Goal: Task Accomplishment & Management: Manage account settings

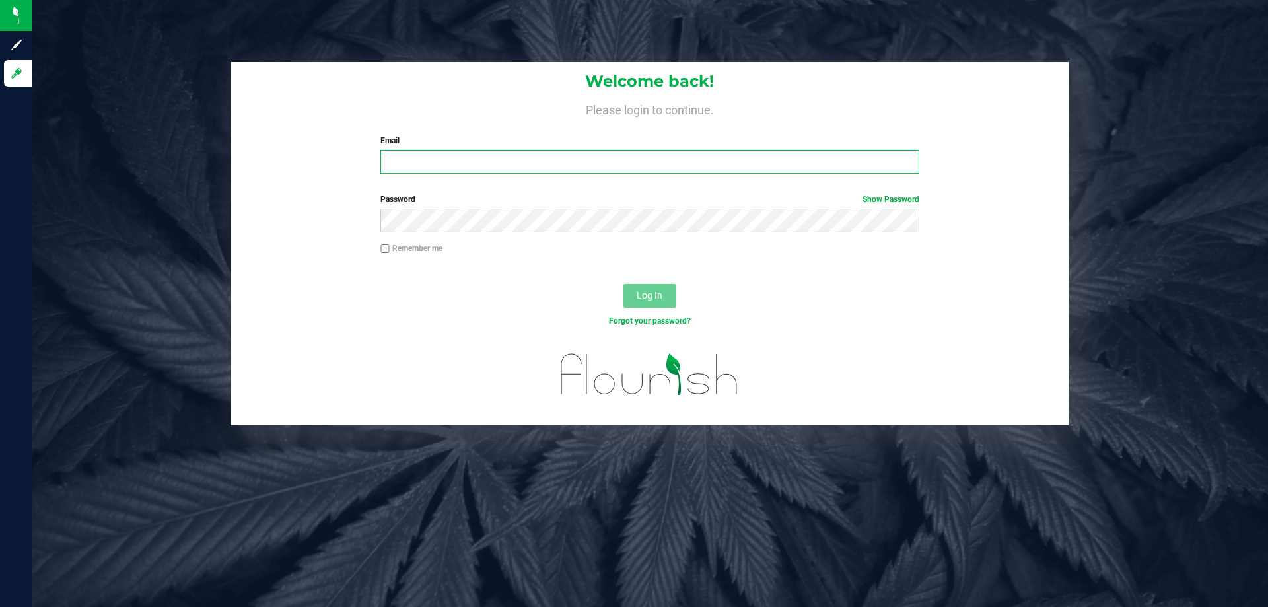
click at [453, 168] on input "Email" at bounding box center [650, 162] width 538 height 24
type input "[EMAIL_ADDRESS][DOMAIN_NAME]"
click at [624, 284] on button "Log In" at bounding box center [650, 296] width 53 height 24
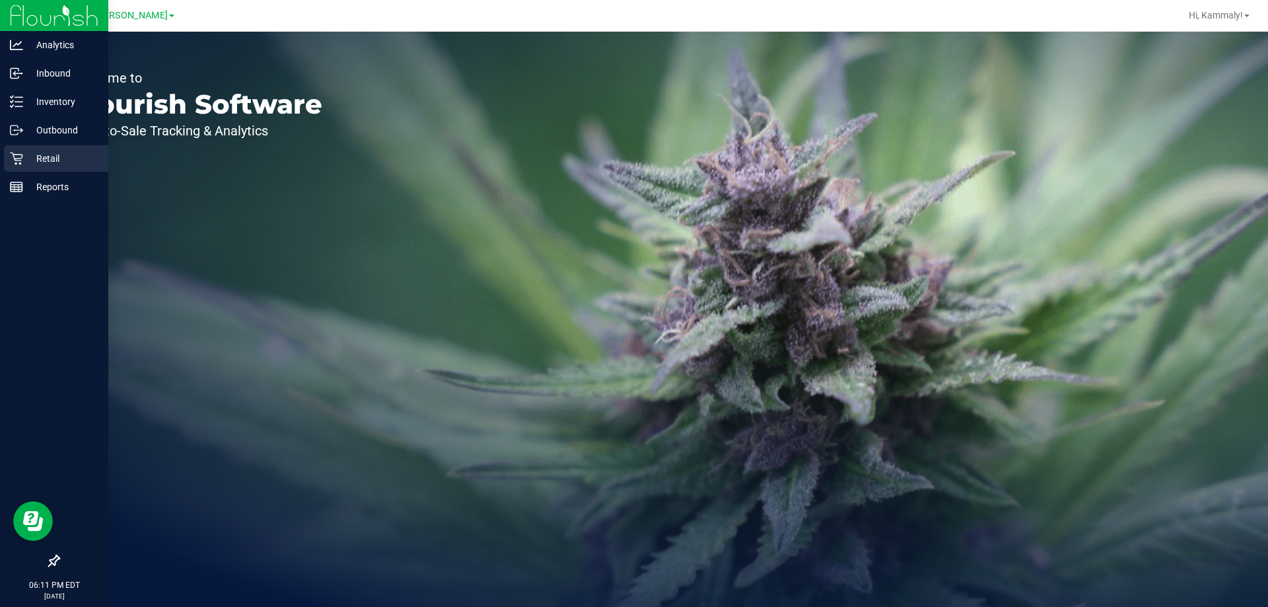
click at [18, 157] on icon at bounding box center [16, 158] width 13 height 13
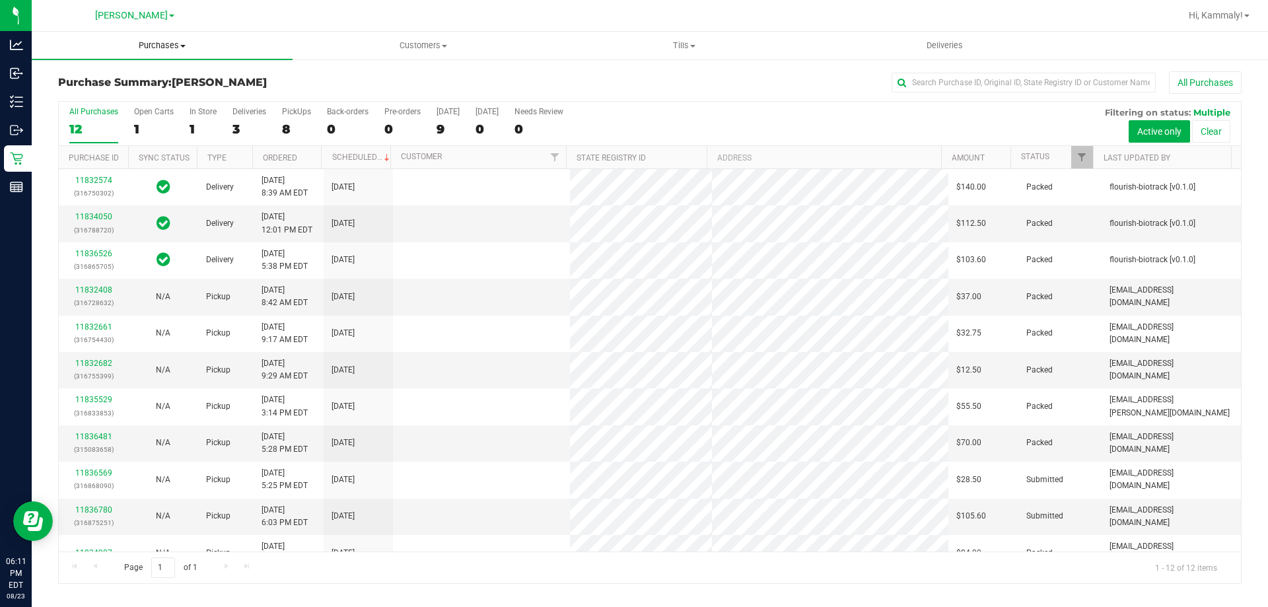
click at [178, 44] on span "Purchases" at bounding box center [162, 46] width 261 height 12
click at [108, 96] on span "Fulfillment" at bounding box center [73, 95] width 82 height 11
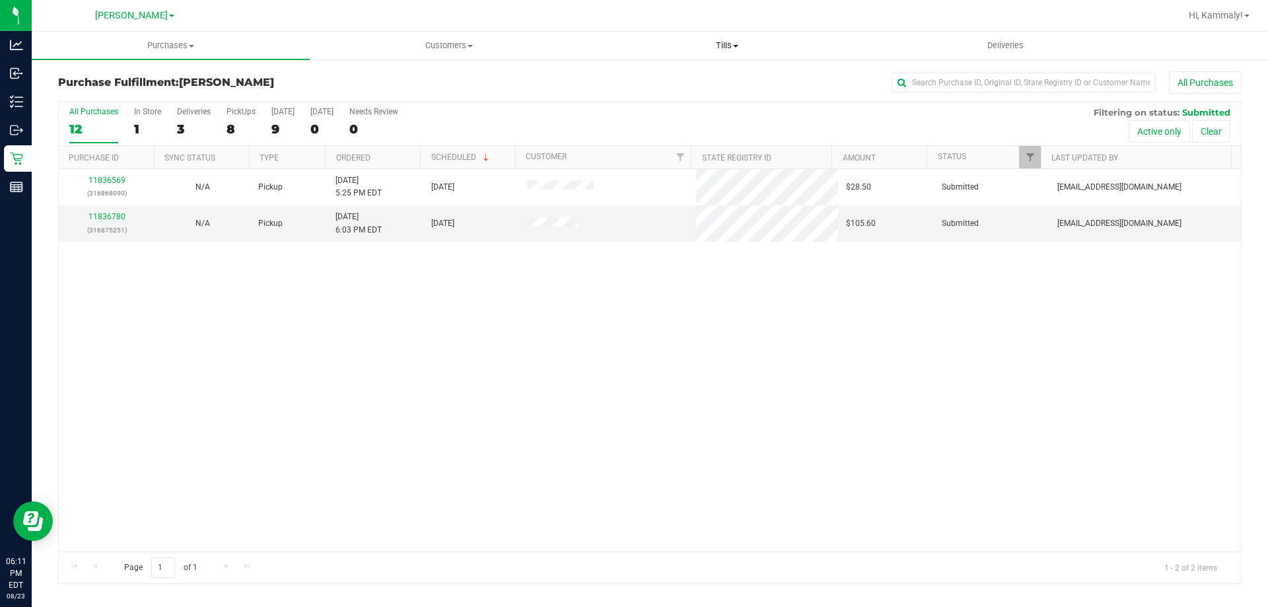
click at [739, 45] on span at bounding box center [735, 46] width 5 height 3
click at [690, 85] on li "Manage tills" at bounding box center [727, 80] width 278 height 16
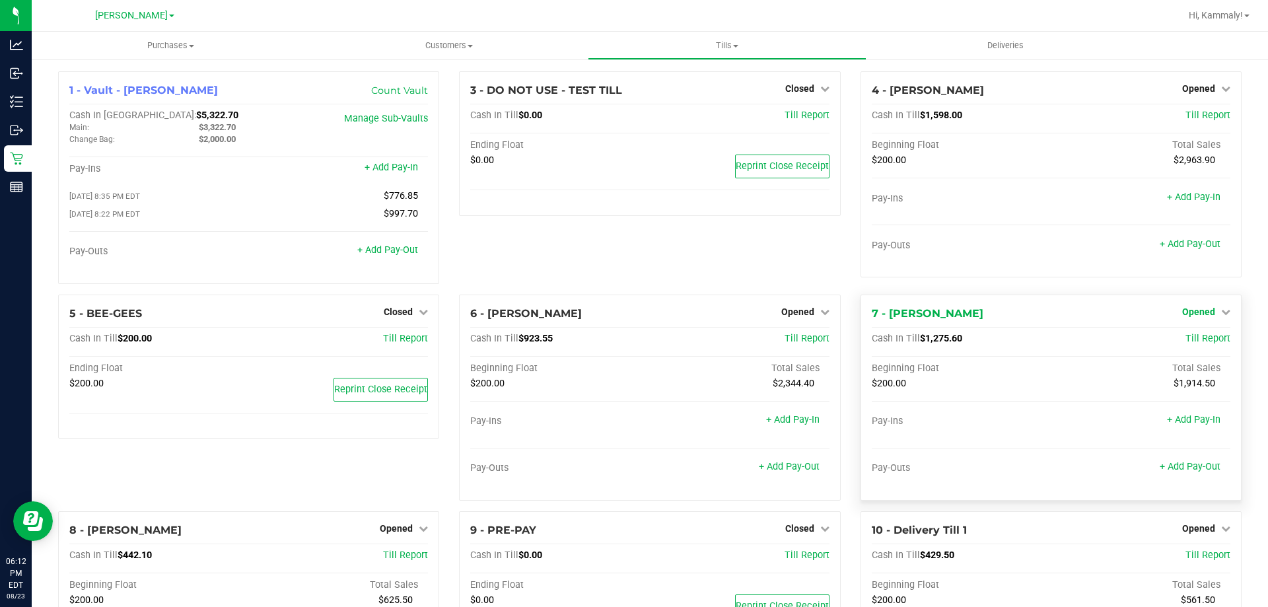
click at [1195, 310] on span "Opened" at bounding box center [1198, 312] width 33 height 11
click at [1182, 343] on link "Close Till" at bounding box center [1200, 339] width 36 height 11
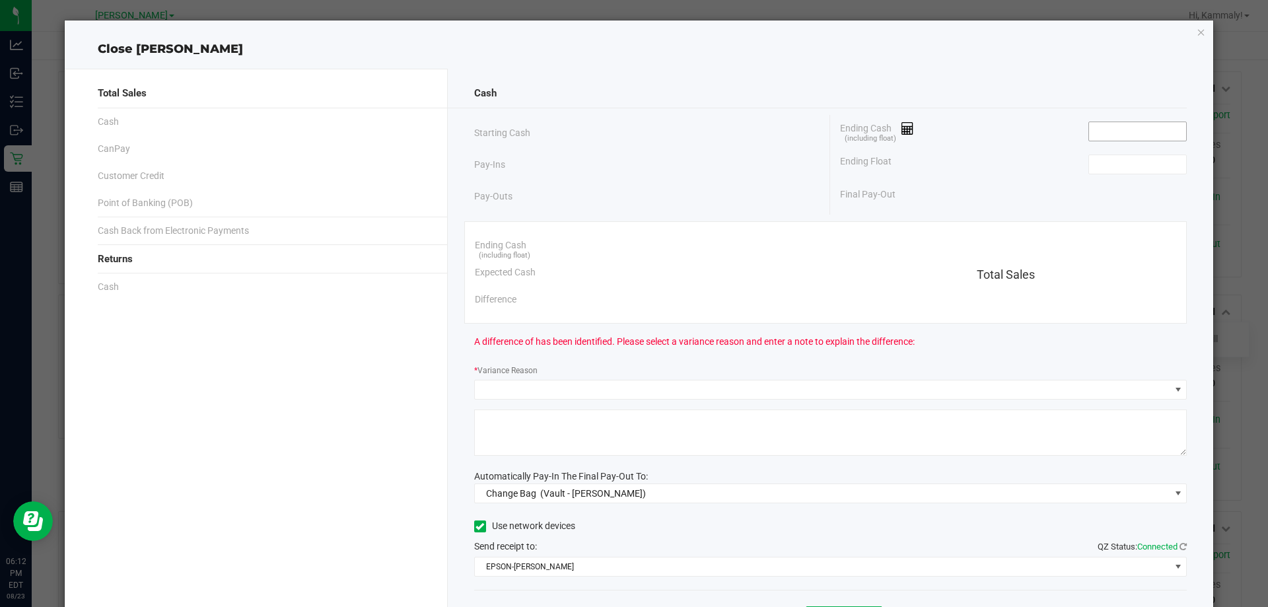
click at [1170, 130] on input at bounding box center [1137, 131] width 97 height 18
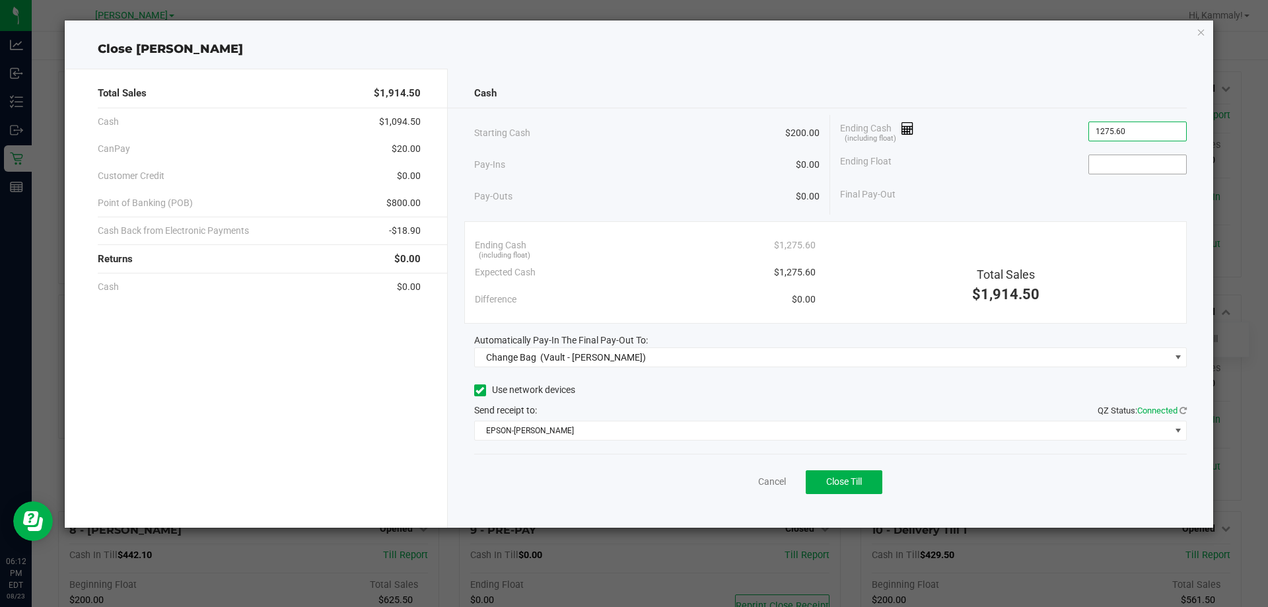
type input "$1,275.60"
click at [1157, 159] on input at bounding box center [1137, 164] width 97 height 18
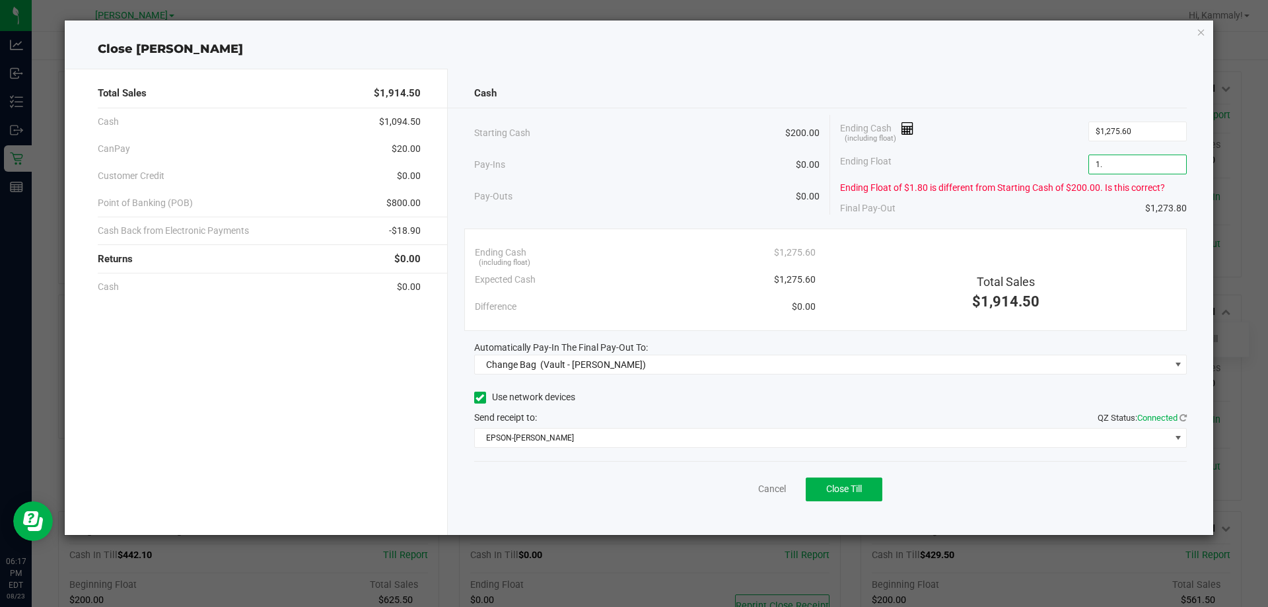
type input "1"
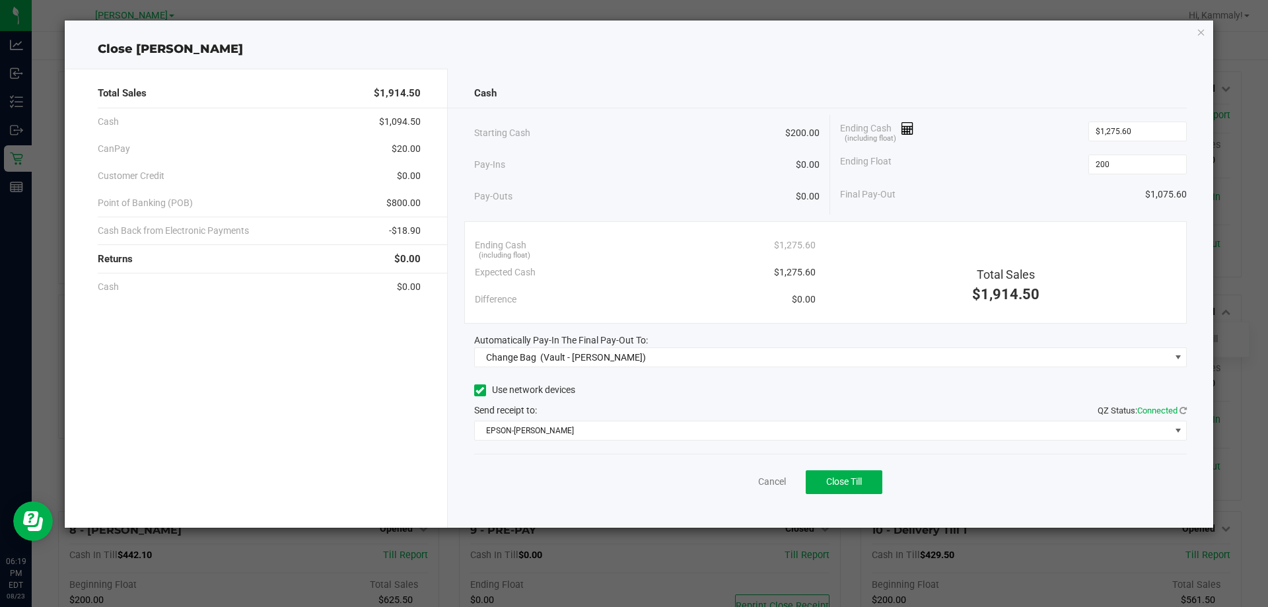
click at [243, 402] on div "Total Sales $1,914.50 Cash $1,094.50 CanPay $20.00 Customer Credit $0.00 Point …" at bounding box center [256, 298] width 383 height 459
type input "$200.00"
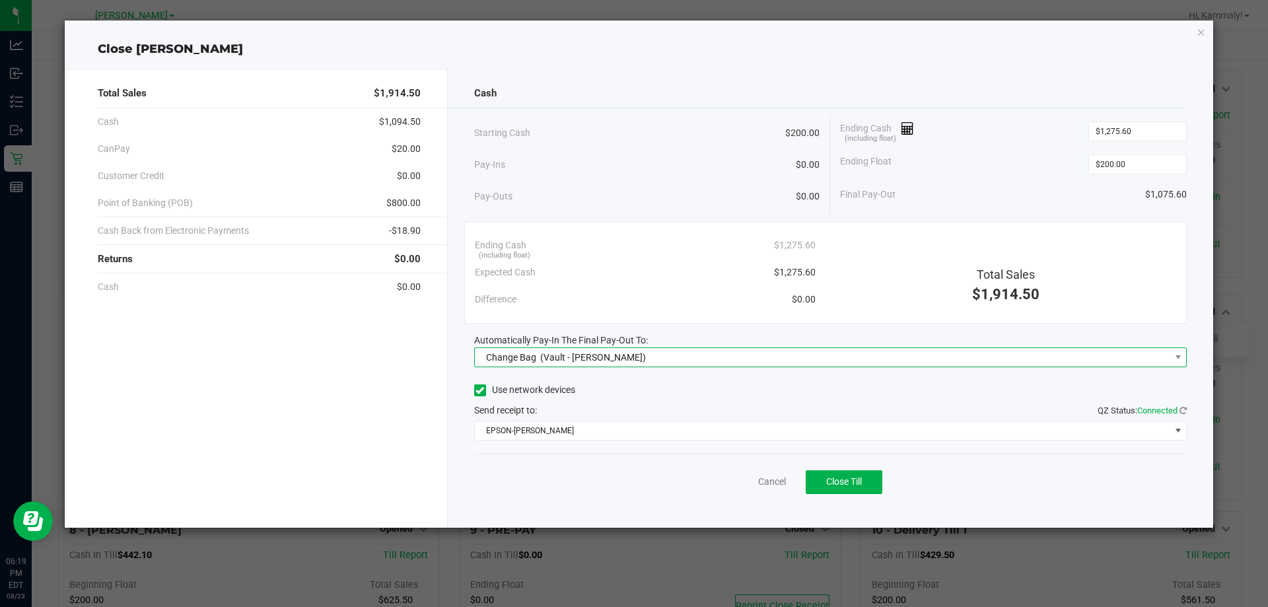
click at [637, 364] on span "Change Bag (Vault - [PERSON_NAME])" at bounding box center [823, 357] width 696 height 18
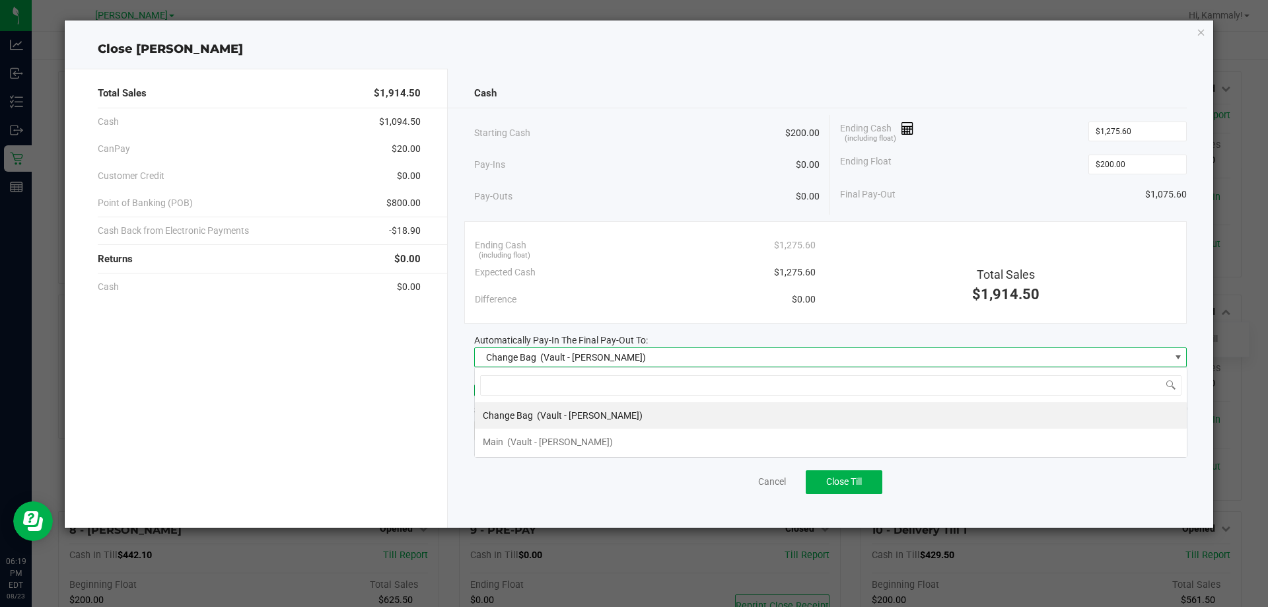
scroll to position [20, 713]
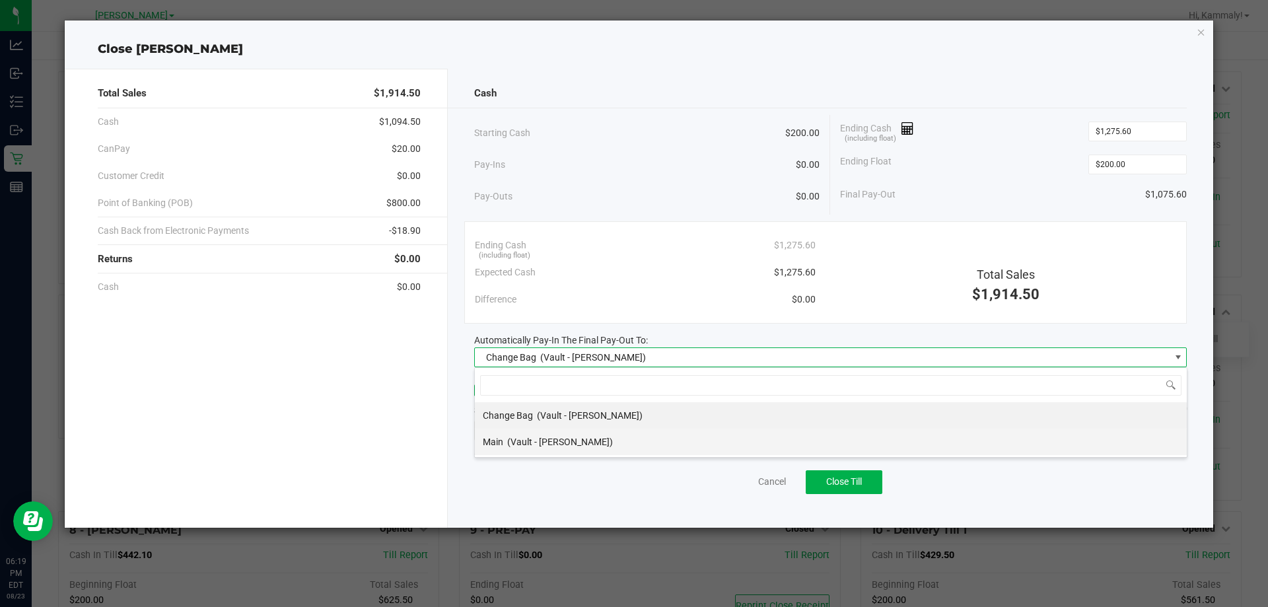
click at [587, 443] on span "(Vault - [PERSON_NAME])" at bounding box center [560, 442] width 106 height 11
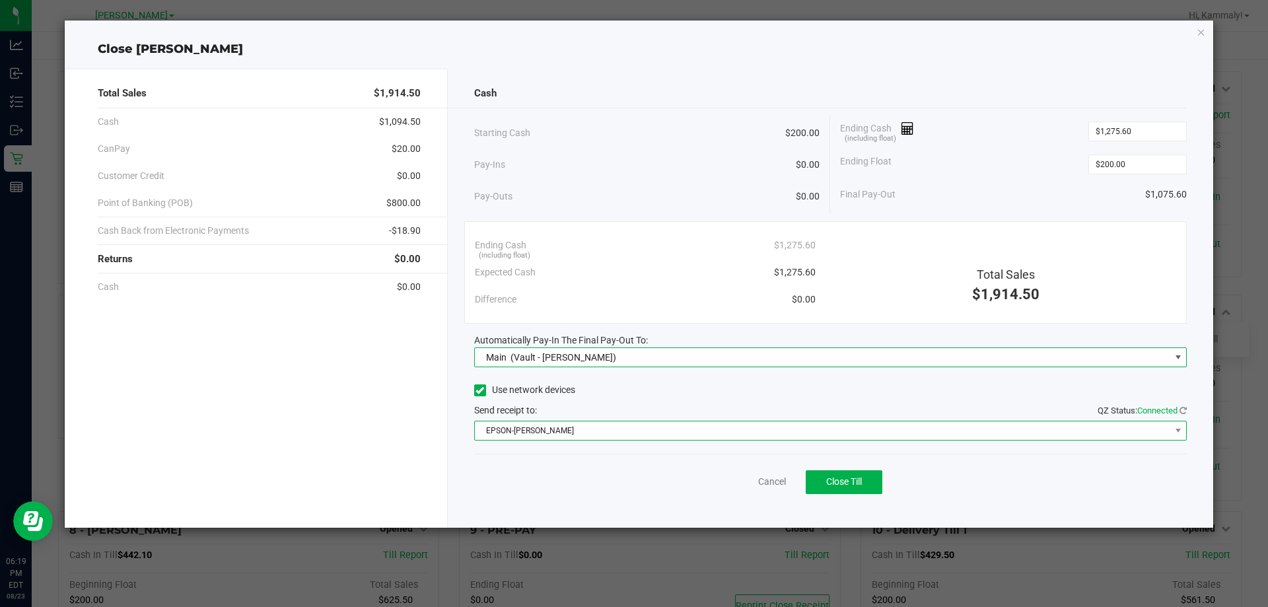
click at [621, 438] on span "EPSON-[PERSON_NAME]" at bounding box center [823, 430] width 696 height 18
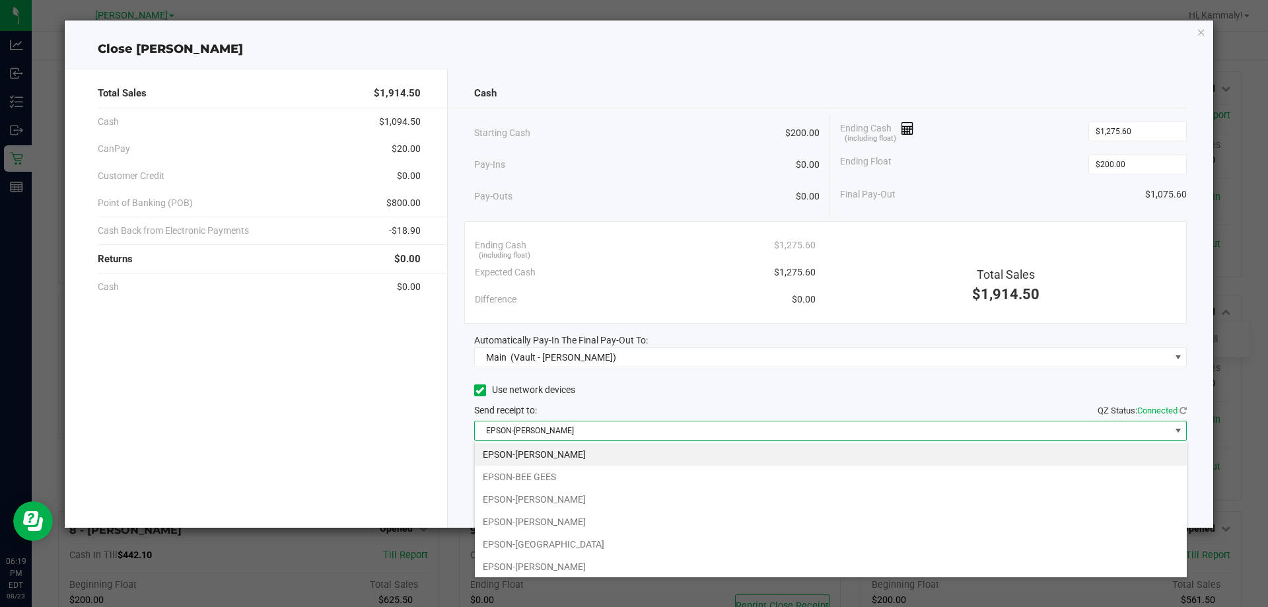
scroll to position [70, 0]
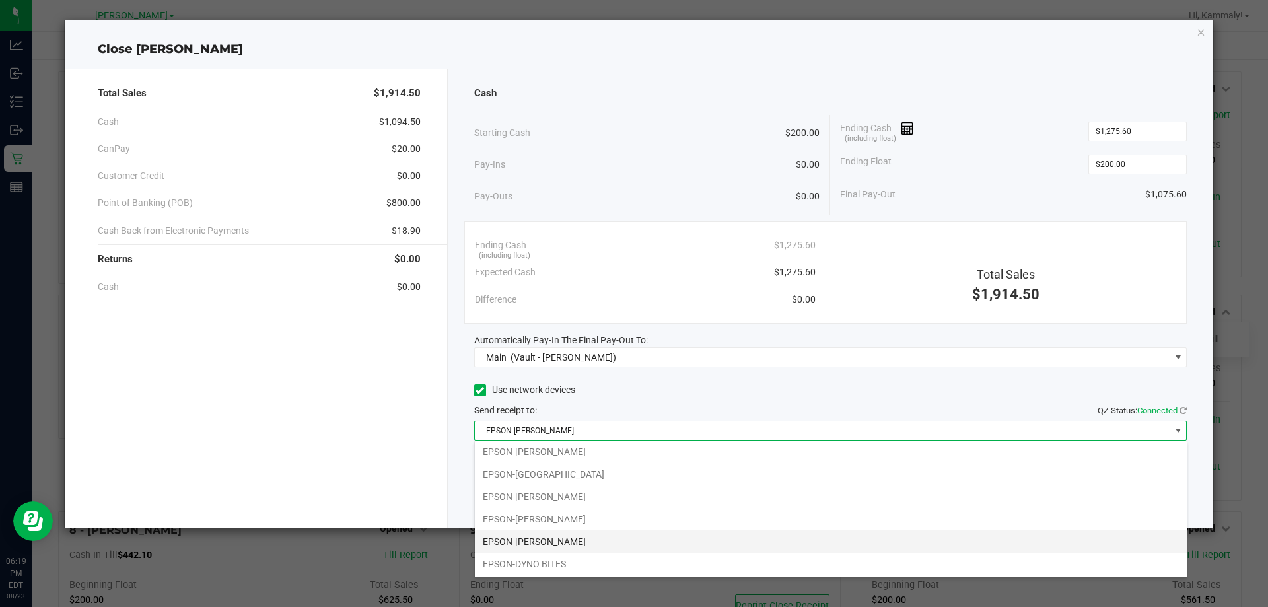
click at [603, 542] on li "EPSON-[PERSON_NAME]" at bounding box center [831, 541] width 712 height 22
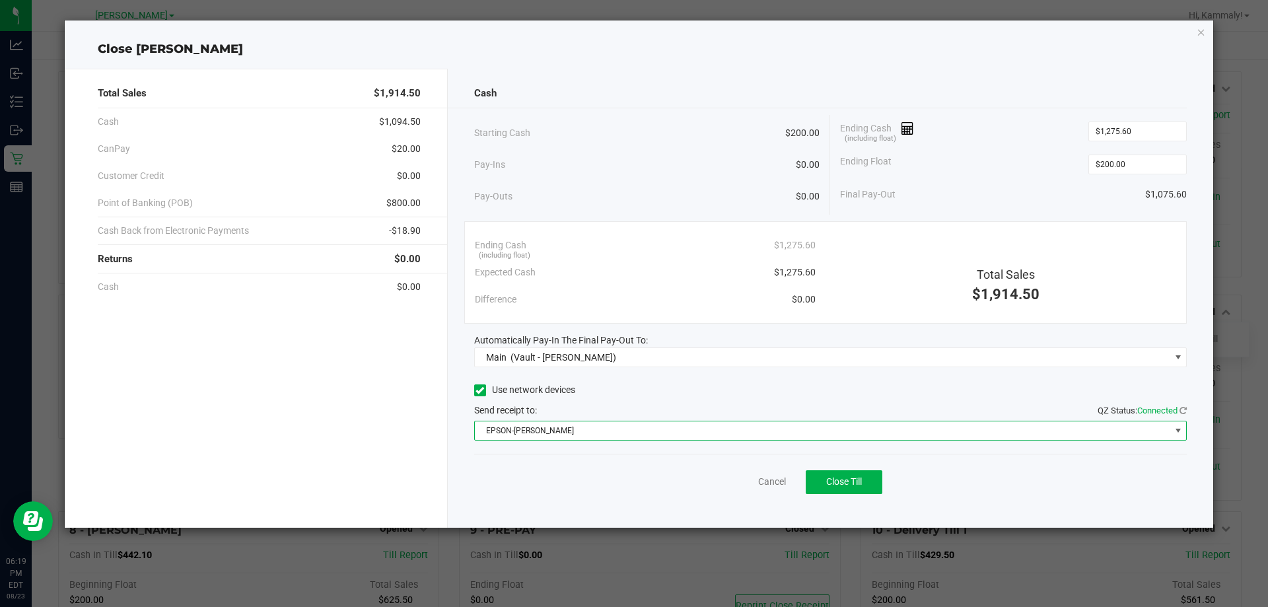
click at [716, 426] on span "EPSON-[PERSON_NAME]" at bounding box center [823, 430] width 696 height 18
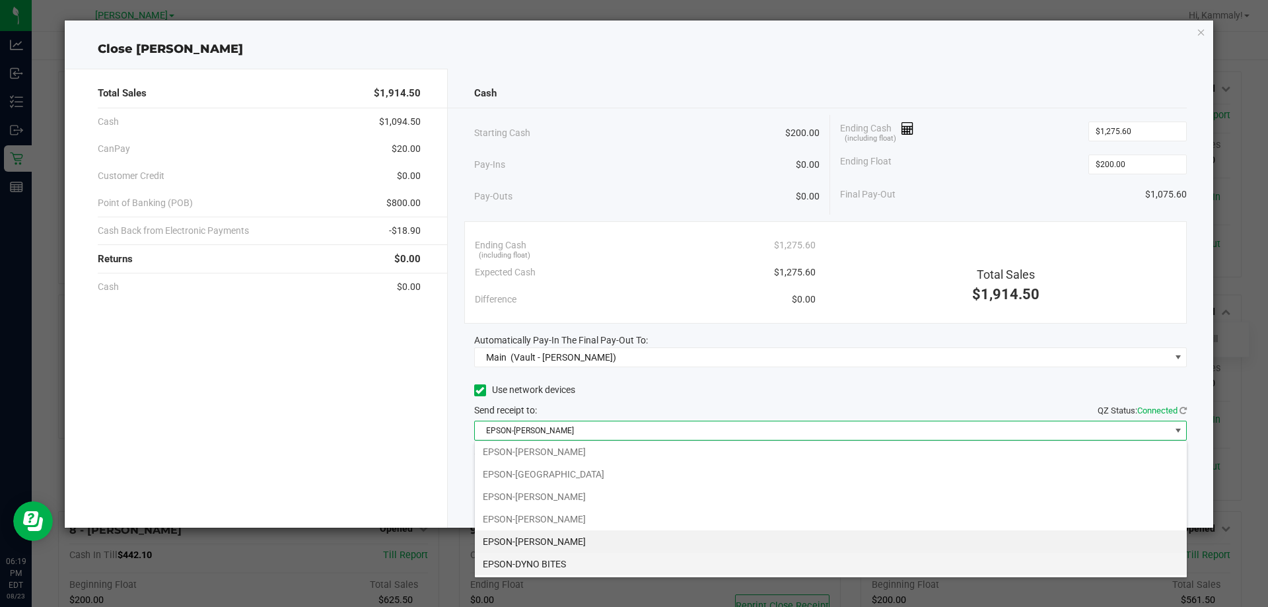
click at [528, 573] on li "EPSON-DYNO BITES" at bounding box center [831, 564] width 712 height 22
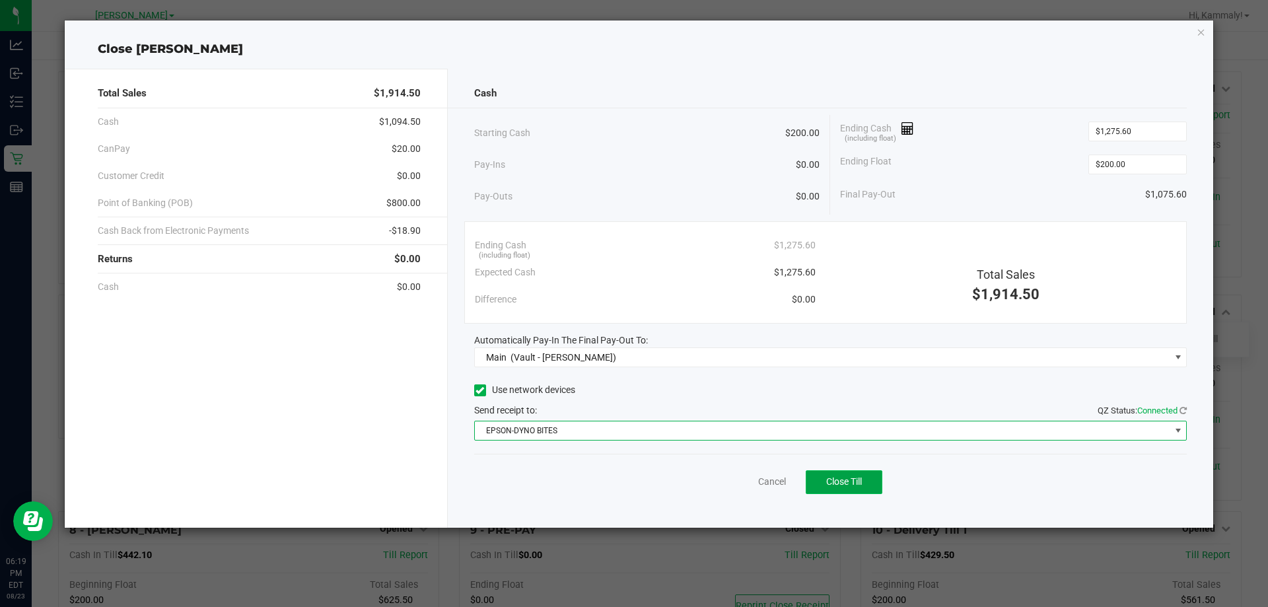
click at [838, 485] on span "Close Till" at bounding box center [844, 481] width 36 height 11
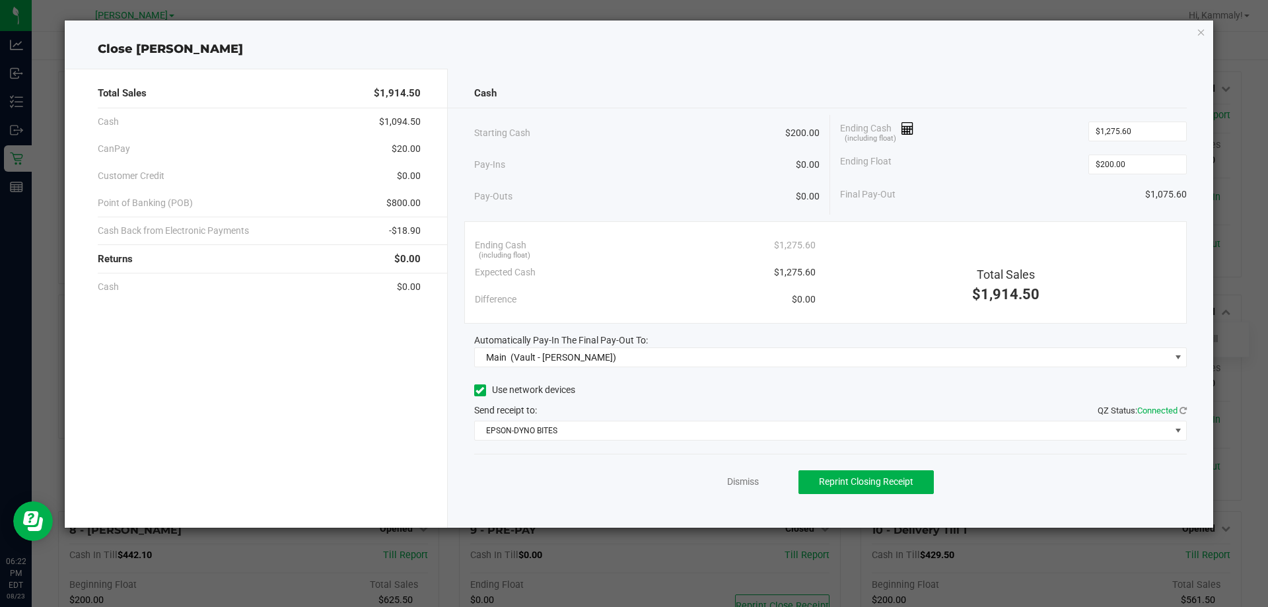
click at [538, 470] on div "Dismiss Reprint Closing Receipt" at bounding box center [830, 479] width 713 height 51
click at [729, 482] on link "Dismiss" at bounding box center [743, 482] width 32 height 14
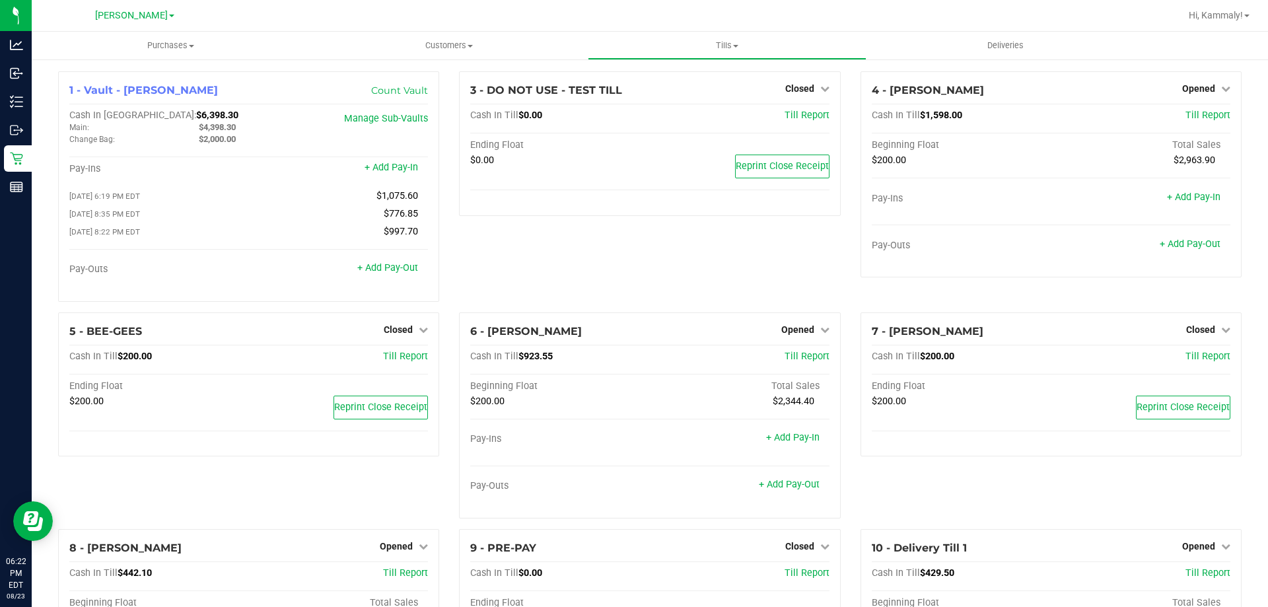
click at [397, 544] on div "Opened" at bounding box center [404, 546] width 48 height 16
click at [405, 552] on span "Opened" at bounding box center [396, 546] width 33 height 11
click at [412, 578] on link "Close Till" at bounding box center [399, 573] width 36 height 11
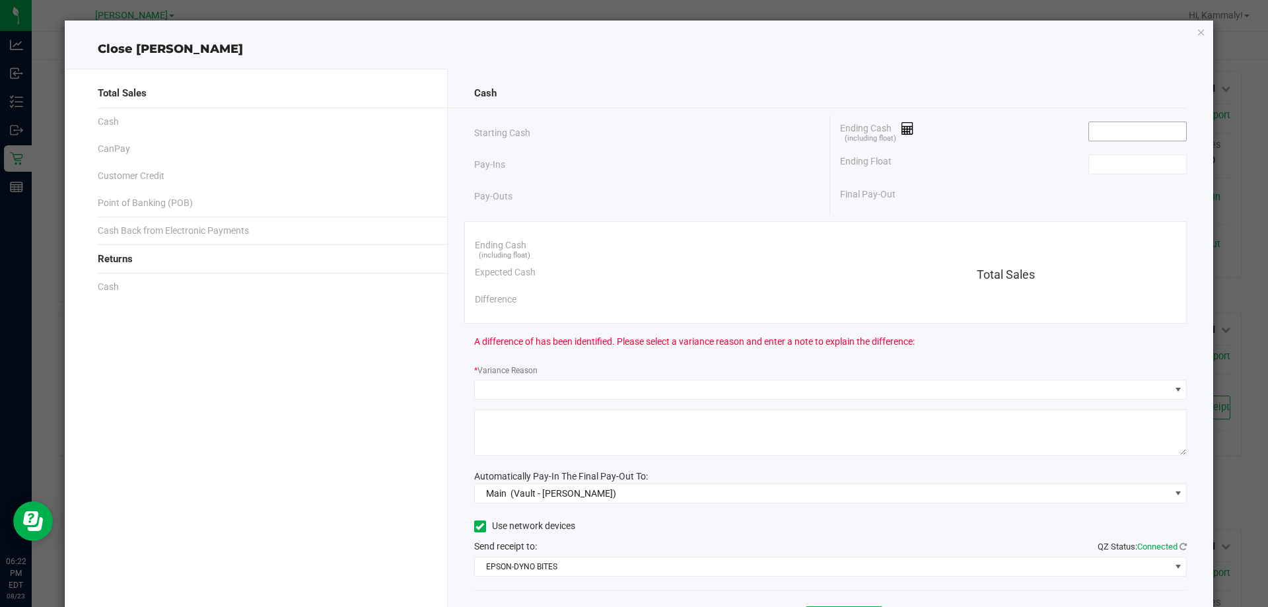
click at [1096, 134] on input at bounding box center [1137, 131] width 97 height 18
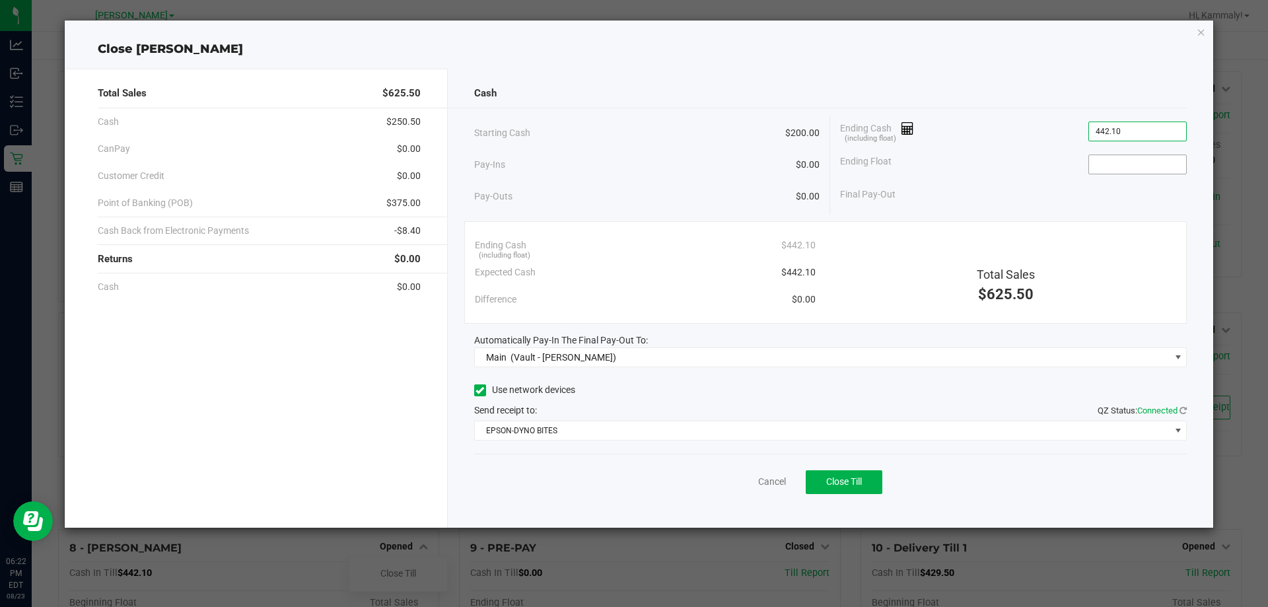
click at [1144, 160] on input at bounding box center [1137, 164] width 97 height 18
type input "$442.10"
click at [302, 412] on div "Total Sales $625.50 Cash $250.50 CanPay $0.00 Customer Credit $0.00 Point of Ba…" at bounding box center [256, 298] width 383 height 459
type input "$200.00"
click at [777, 480] on link "Cancel" at bounding box center [772, 482] width 28 height 14
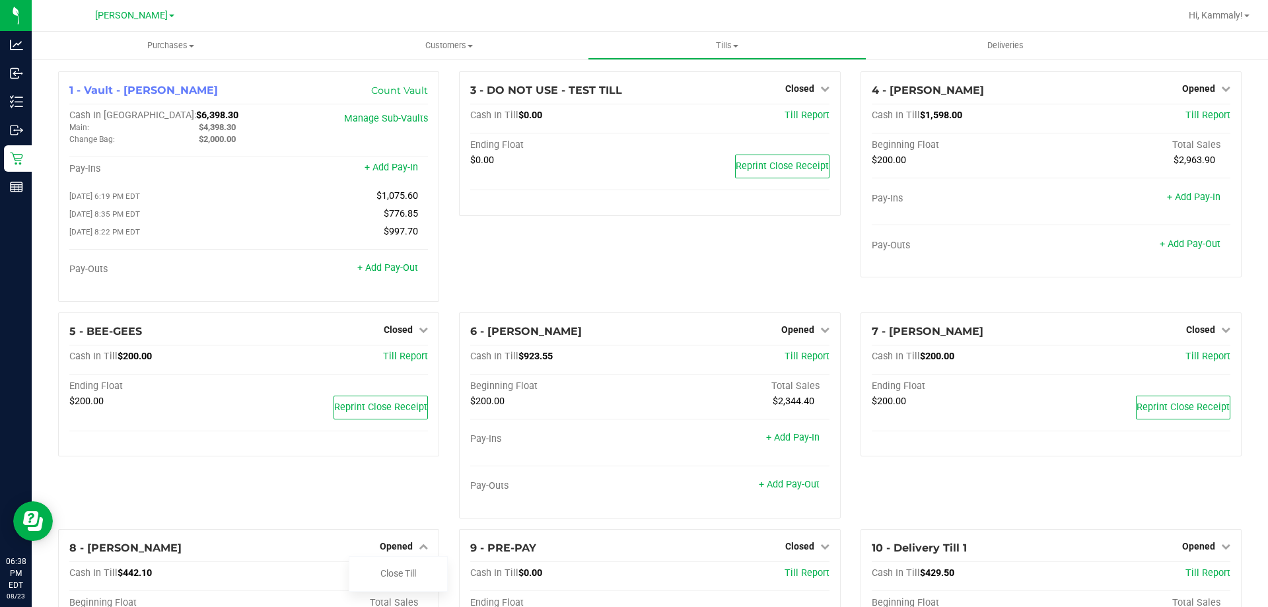
click at [800, 334] on span "Opened" at bounding box center [797, 329] width 33 height 11
click at [805, 362] on link "Close Till" at bounding box center [799, 356] width 36 height 11
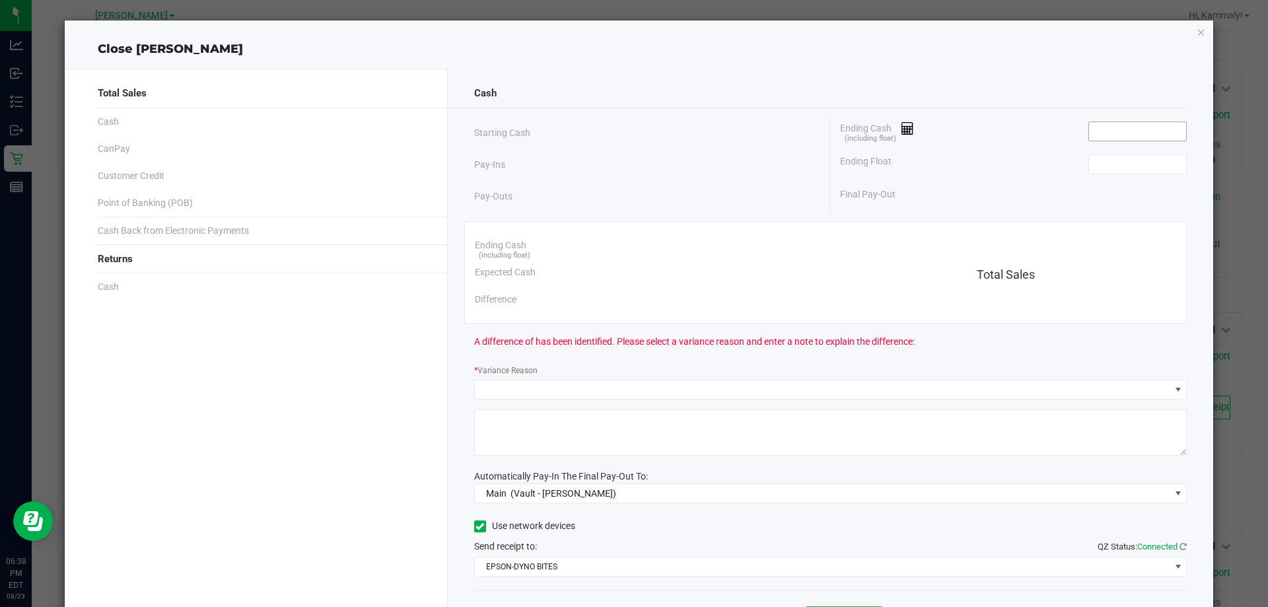
click at [1110, 133] on input at bounding box center [1137, 131] width 97 height 18
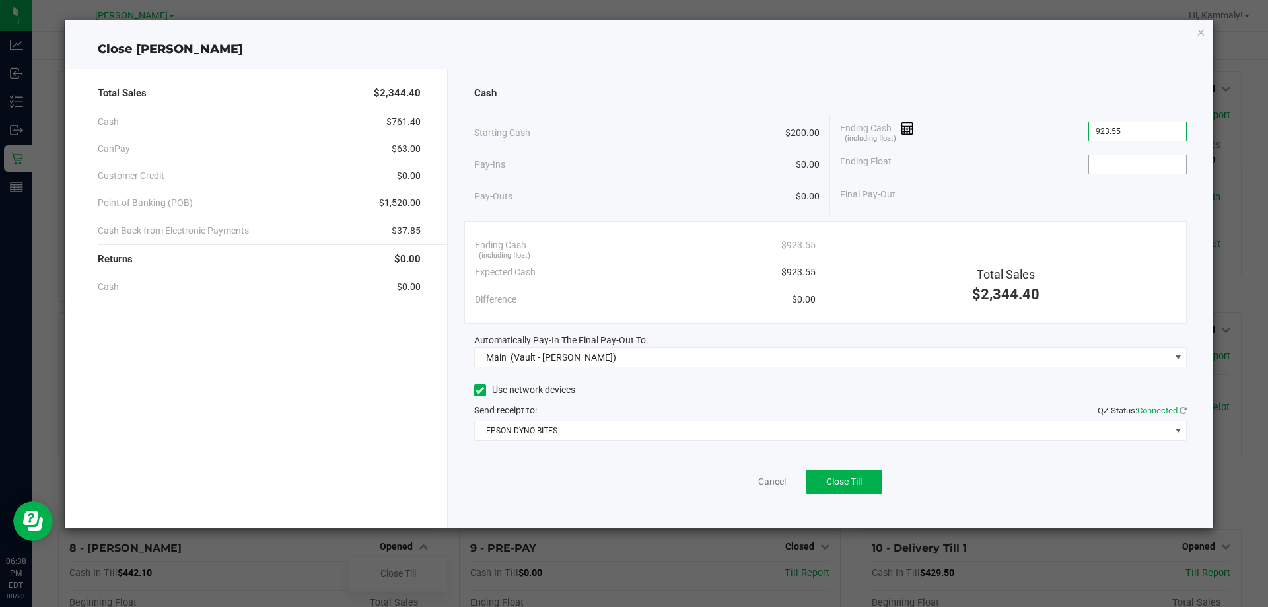
click at [1116, 166] on input at bounding box center [1137, 164] width 97 height 18
type input "$923.55"
click at [395, 388] on div "Total Sales $2,344.40 Cash $761.40 CanPay $63.00 Customer Credit $0.00 Point of…" at bounding box center [256, 298] width 383 height 459
type input "$200.00"
click at [770, 482] on link "Cancel" at bounding box center [772, 482] width 28 height 14
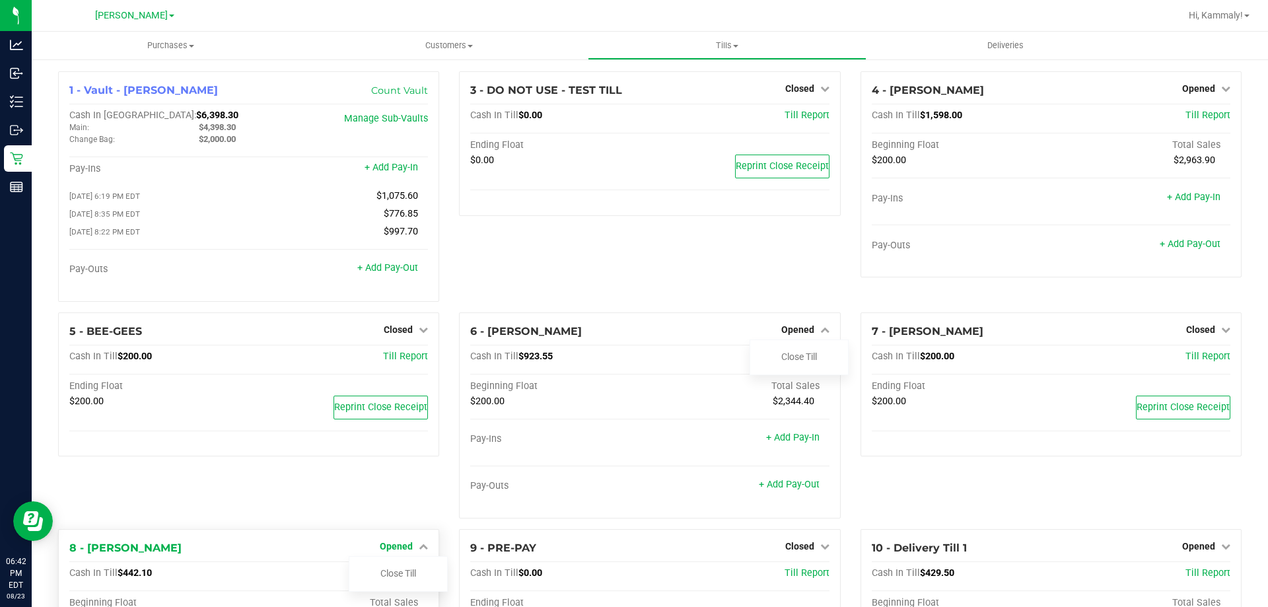
click at [410, 547] on link "Opened" at bounding box center [404, 546] width 48 height 11
click at [419, 551] on icon at bounding box center [423, 546] width 9 height 9
click at [410, 577] on link "Close Till" at bounding box center [399, 573] width 36 height 11
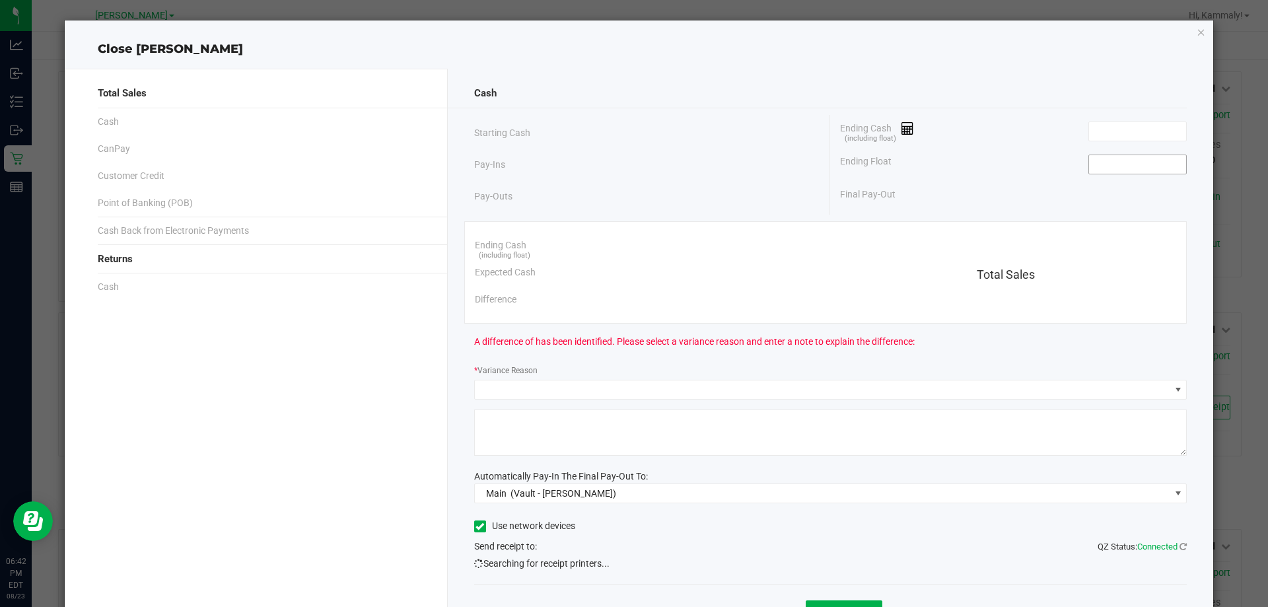
click at [1114, 161] on input at bounding box center [1137, 164] width 97 height 18
click at [1144, 131] on input at bounding box center [1137, 131] width 97 height 18
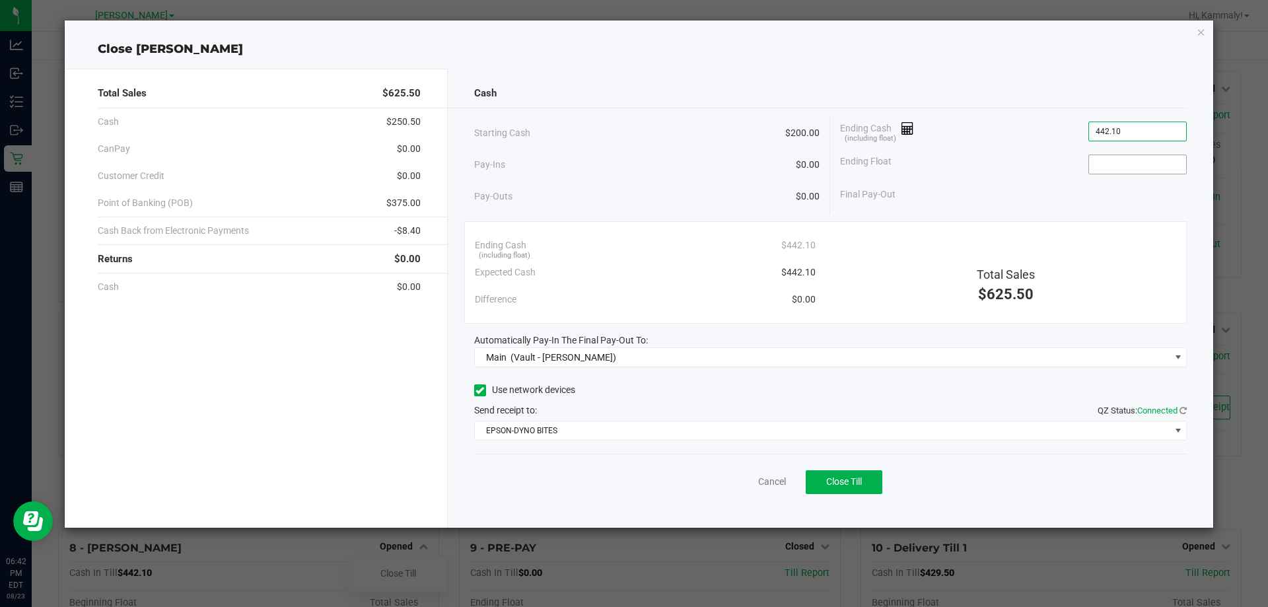
click at [1144, 161] on input at bounding box center [1137, 164] width 97 height 18
type input "$442.10"
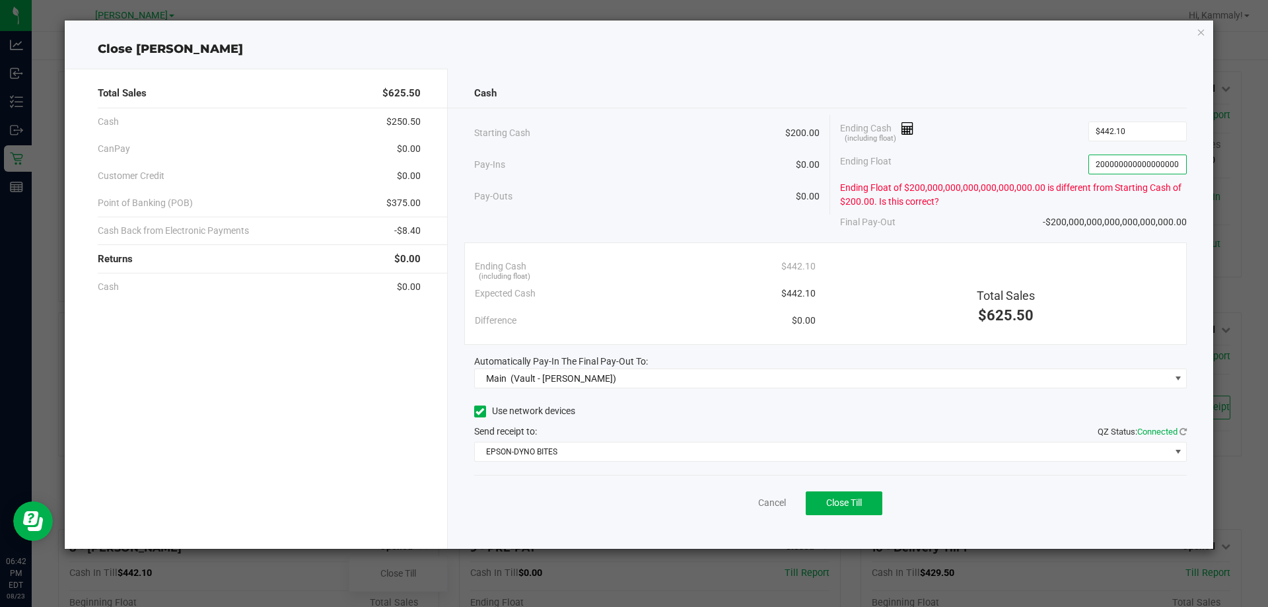
scroll to position [0, 0]
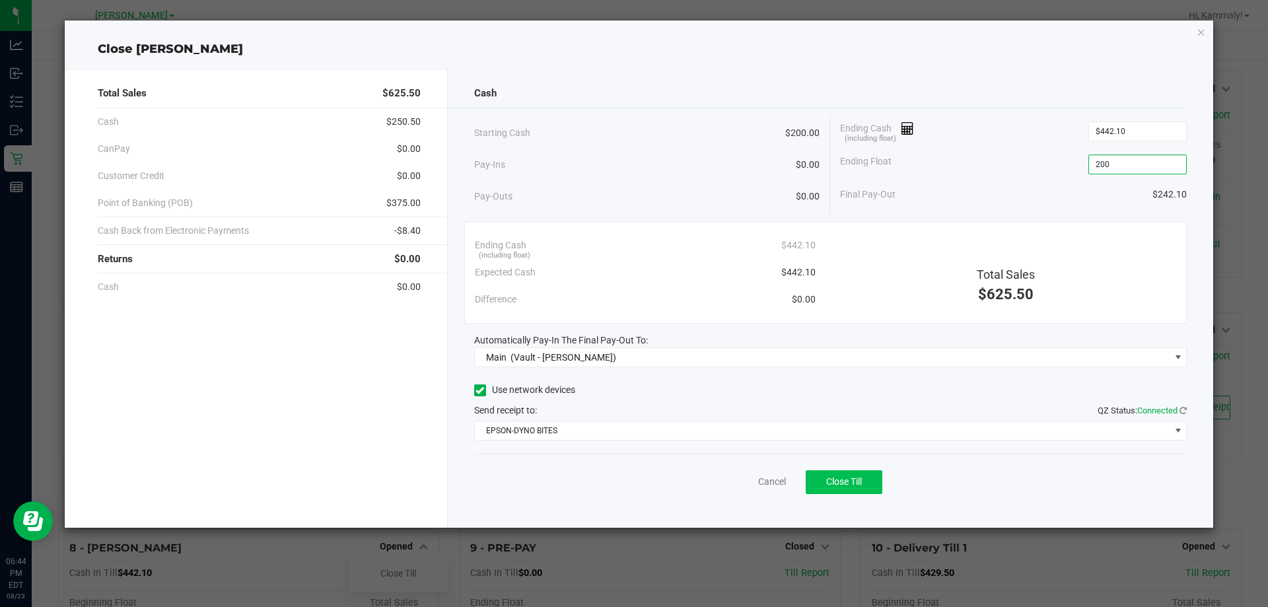
click at [860, 484] on span "Close Till" at bounding box center [844, 481] width 36 height 11
type input "$200.00"
click at [743, 481] on link "Dismiss" at bounding box center [743, 482] width 32 height 14
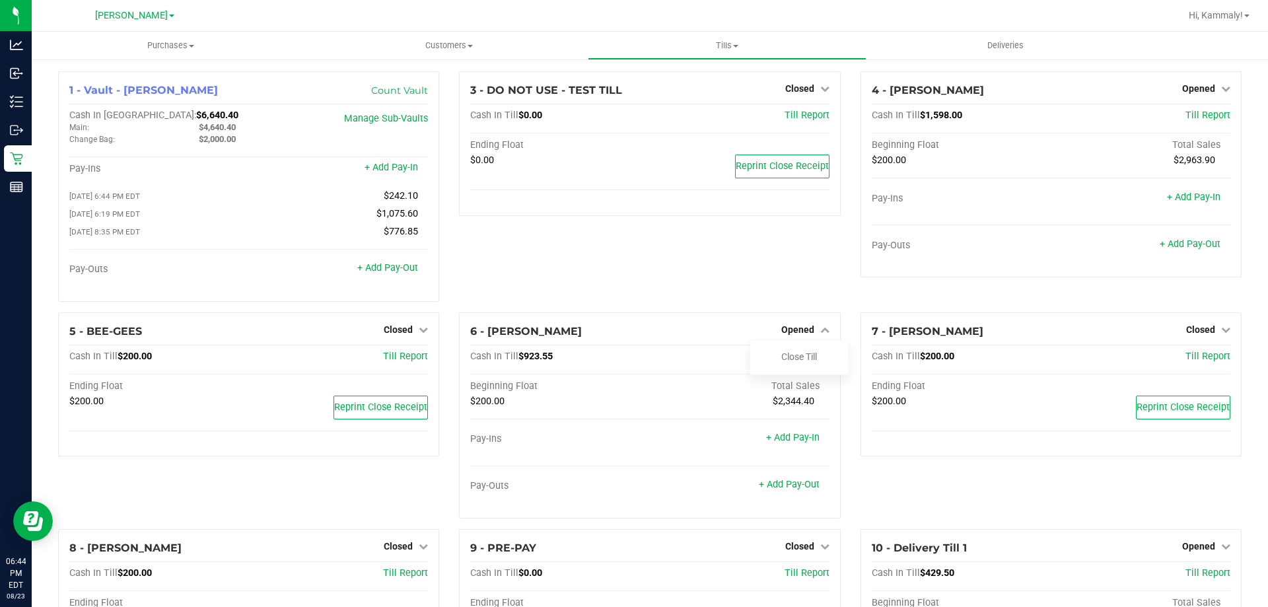
click at [786, 268] on div "3 - DO NOT USE - TEST TILL Closed Open Till Cash In Till $0.00 Till Report Endi…" at bounding box center [649, 191] width 401 height 241
click at [1205, 548] on span "Opened" at bounding box center [1198, 546] width 33 height 11
click at [1194, 573] on link "Close Till" at bounding box center [1200, 573] width 36 height 11
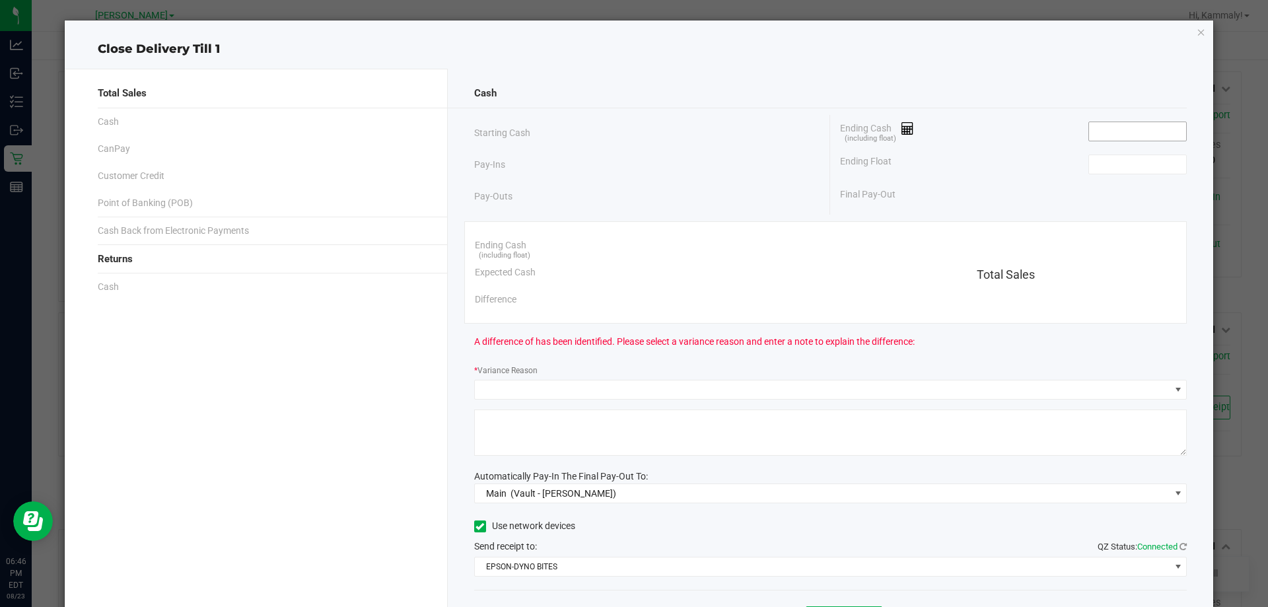
click at [1122, 133] on input at bounding box center [1137, 131] width 97 height 18
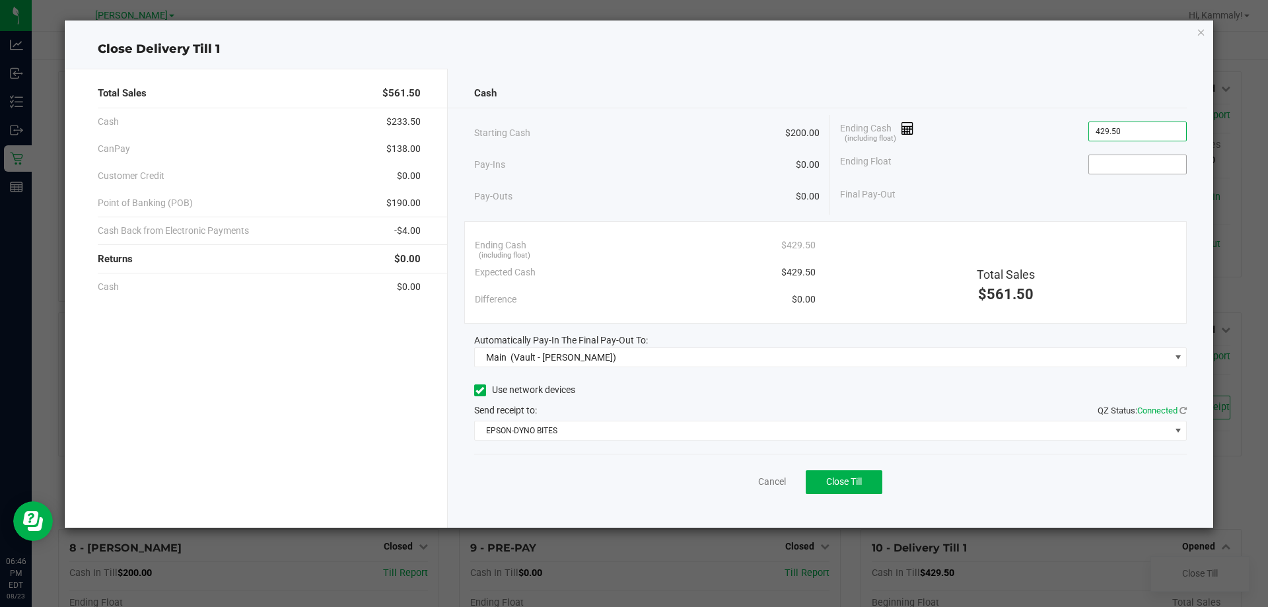
click at [1140, 160] on input at bounding box center [1137, 164] width 97 height 18
type input "$429.50"
click at [864, 487] on button "Close Till" at bounding box center [844, 482] width 77 height 24
type input "$200.00"
